Goal: Entertainment & Leisure: Consume media (video, audio)

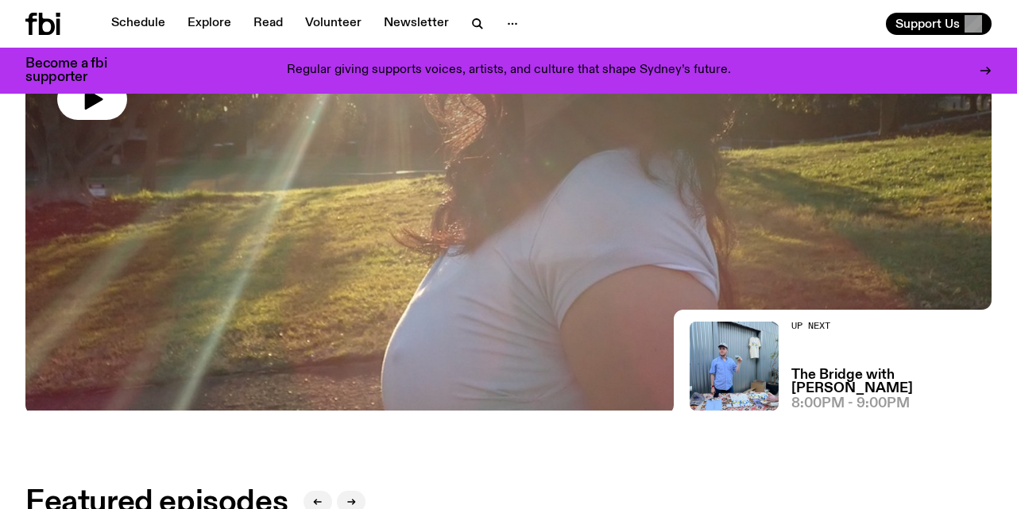
scroll to position [284, 0]
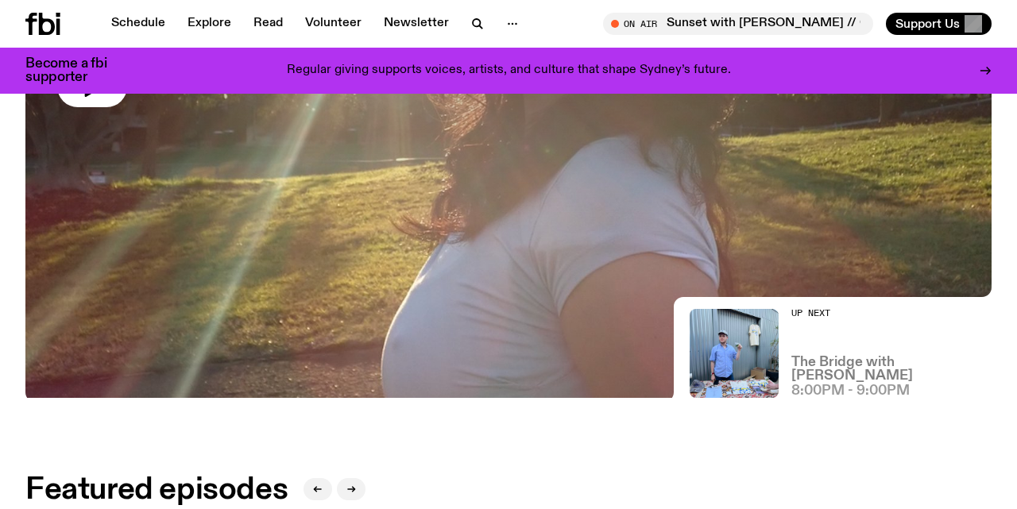
click at [836, 377] on h3 "The Bridge with [PERSON_NAME]" at bounding box center [891, 369] width 200 height 27
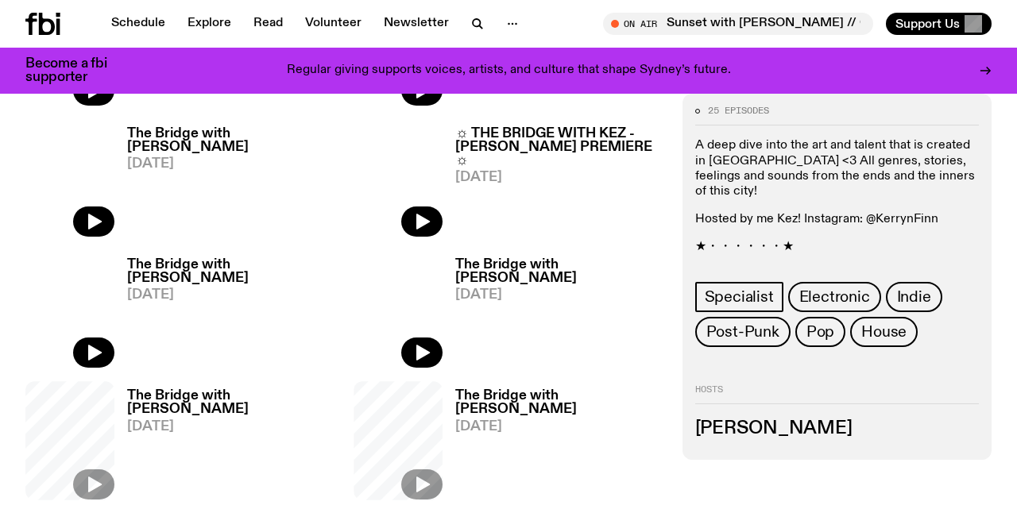
scroll to position [573, 0]
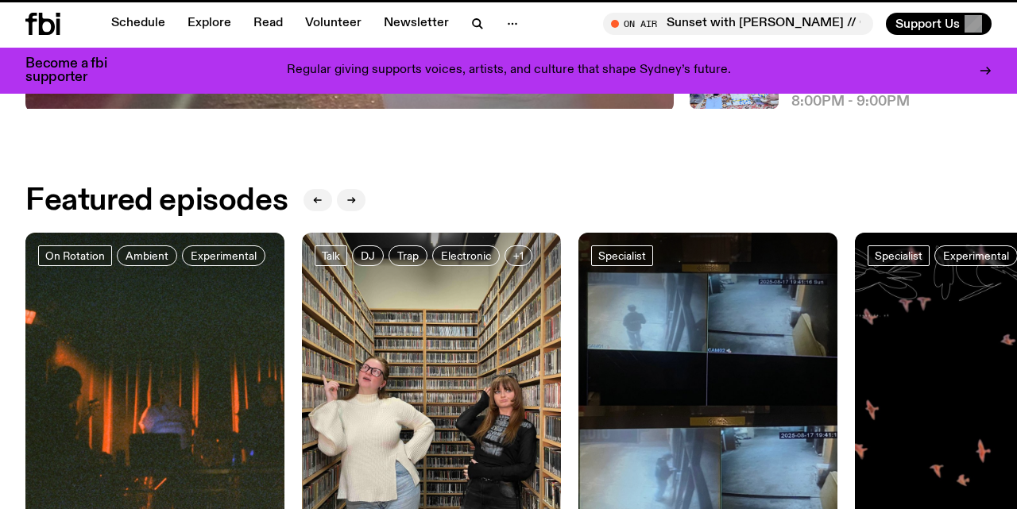
scroll to position [284, 0]
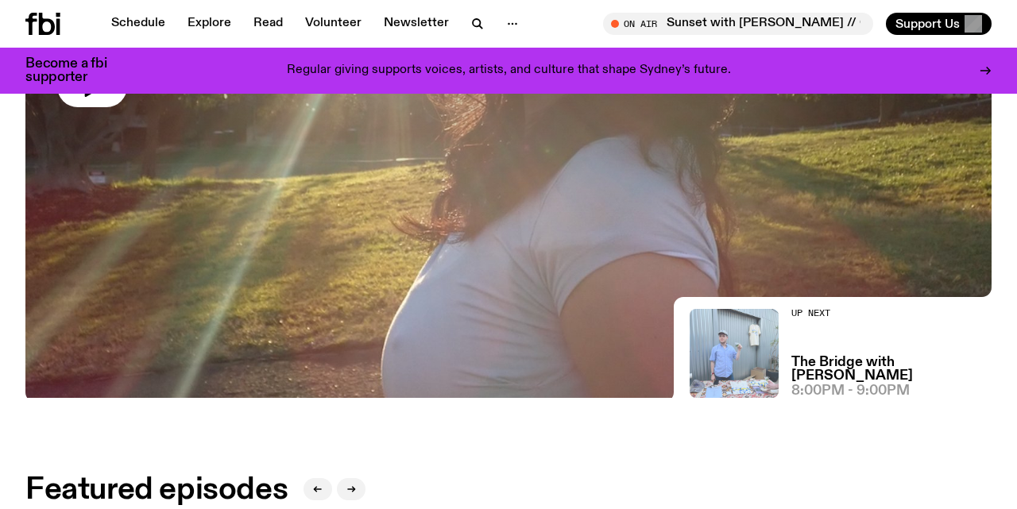
click at [740, 372] on img at bounding box center [734, 353] width 89 height 89
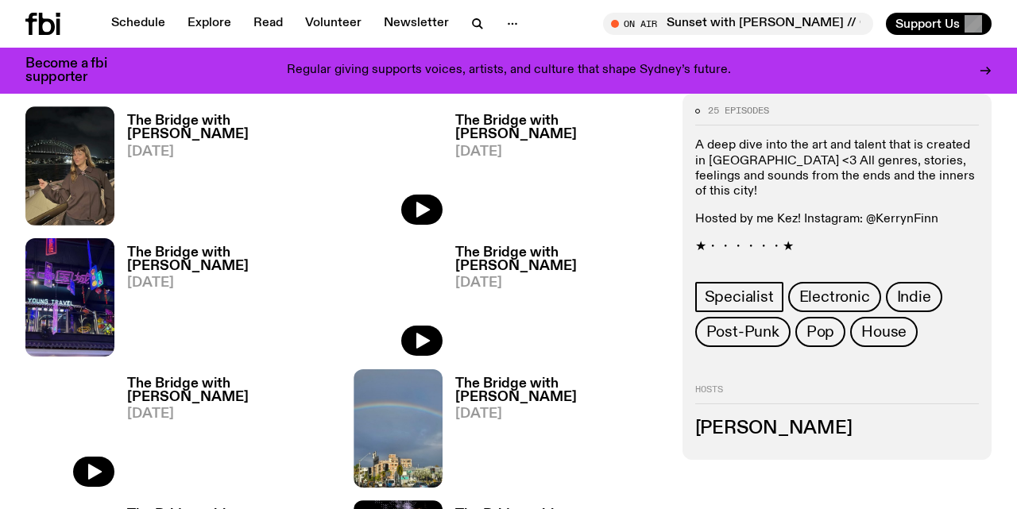
scroll to position [1330, 0]
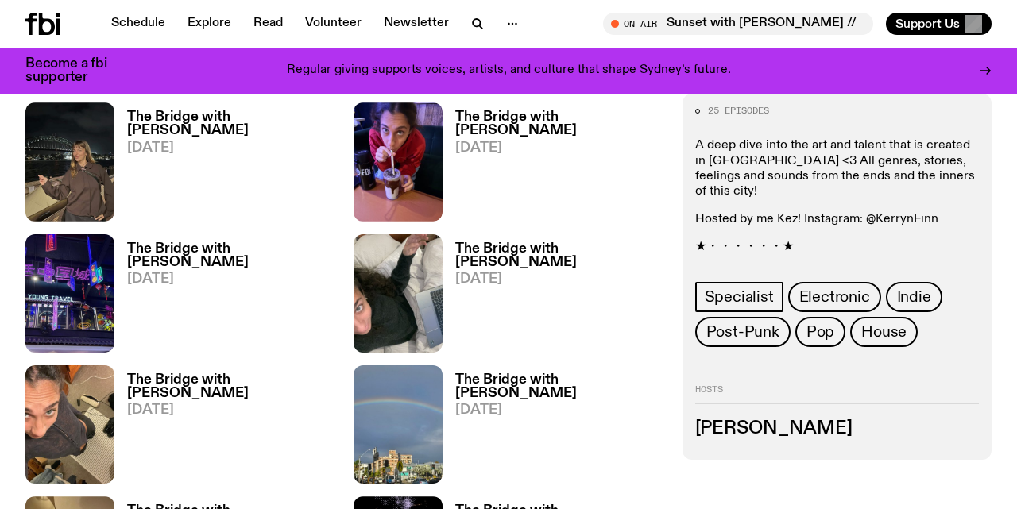
click at [527, 373] on h3 "The Bridge with [PERSON_NAME]" at bounding box center [558, 386] width 207 height 27
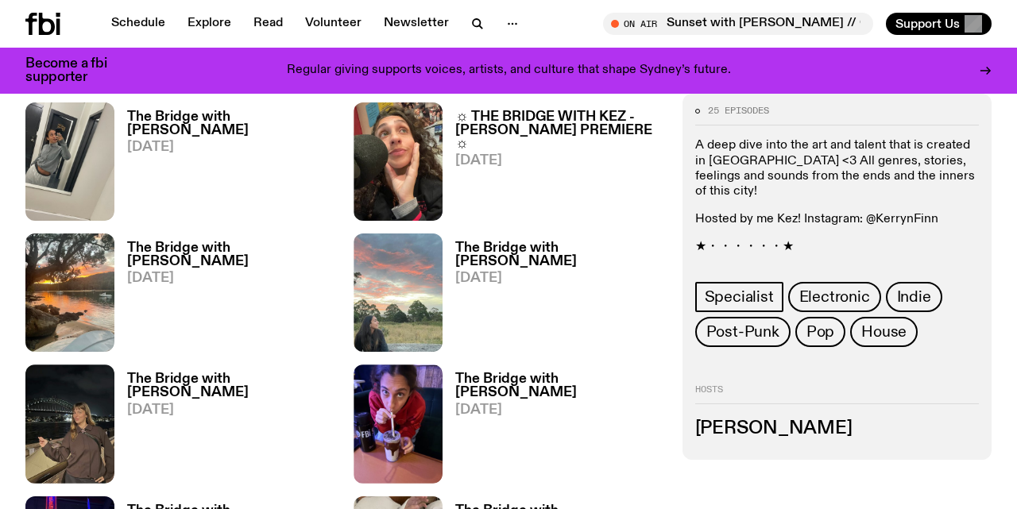
scroll to position [1071, 0]
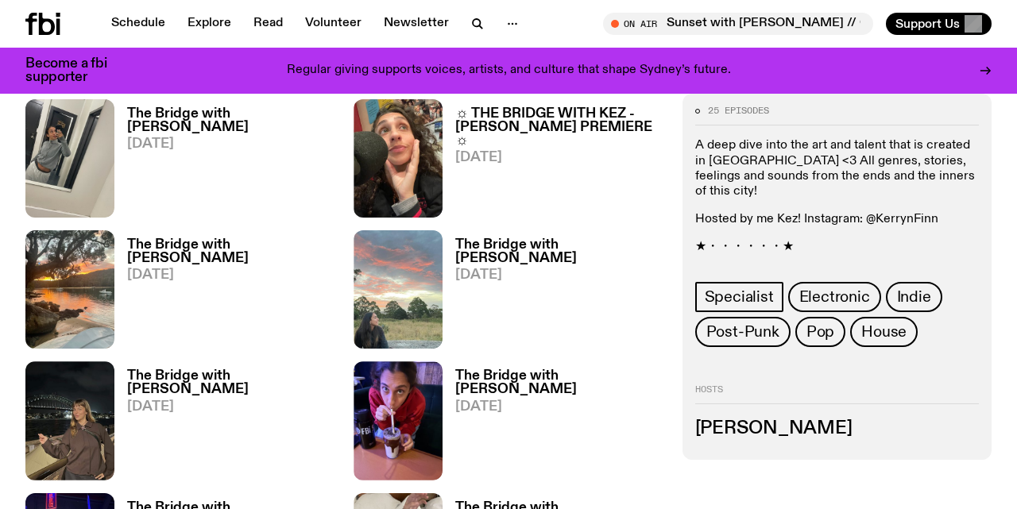
click at [516, 369] on h3 "The Bridge with [PERSON_NAME]" at bounding box center [558, 382] width 207 height 27
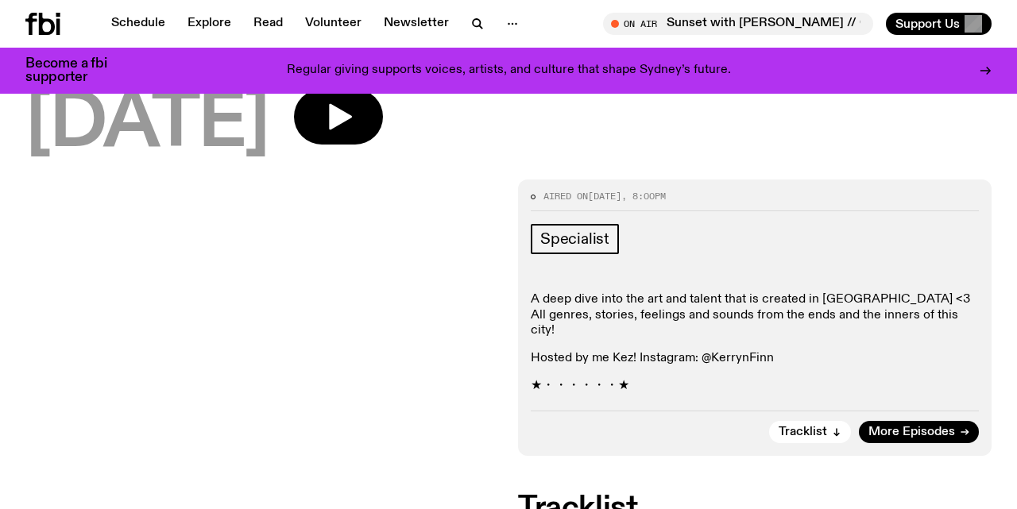
scroll to position [201, 0]
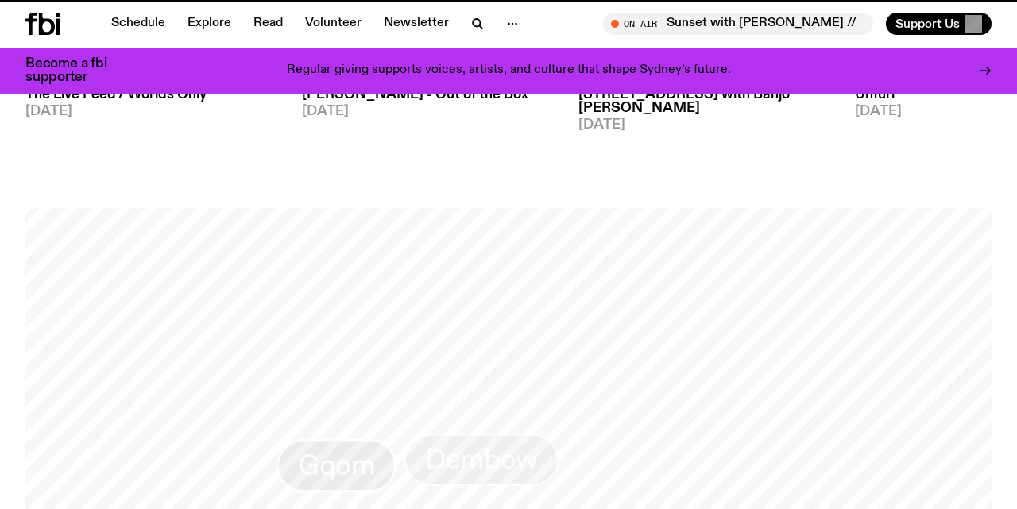
scroll to position [284, 0]
